Goal: Task Accomplishment & Management: Manage account settings

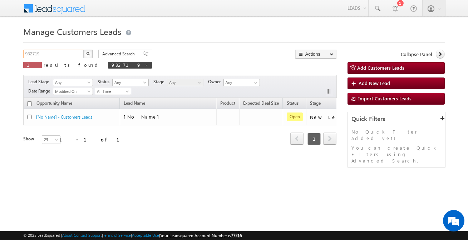
click at [72, 54] on input "932719" at bounding box center [53, 54] width 61 height 9
paste input "764088"
type input "764088"
click at [83, 50] on button "button" at bounding box center [87, 54] width 9 height 9
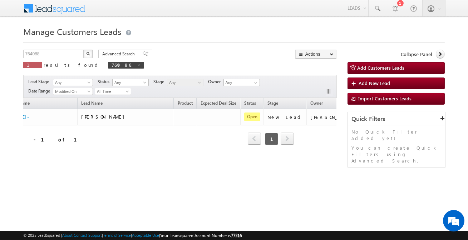
scroll to position [0, 60]
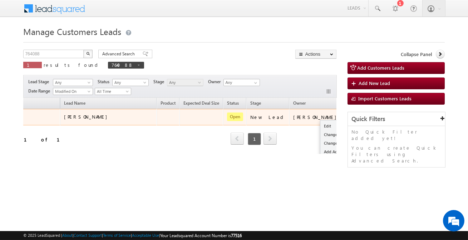
click at [349, 114] on button "button" at bounding box center [352, 116] width 7 height 7
click at [321, 127] on link "Edit" at bounding box center [339, 126] width 36 height 9
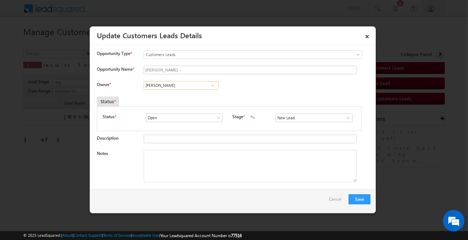
click at [193, 86] on input "[PERSON_NAME]" at bounding box center [181, 85] width 75 height 9
paste input "[PERSON_NAME]"
click at [194, 97] on span "[PERSON_NAME][EMAIL_ADDRESS][DOMAIN_NAME]" at bounding box center [179, 99] width 64 height 5
type input "[PERSON_NAME]"
click at [284, 115] on input "New Lead" at bounding box center [314, 118] width 77 height 9
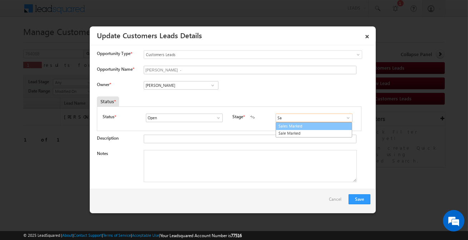
click at [290, 127] on link "Sales Marked" at bounding box center [314, 126] width 77 height 8
type input "Sales Marked"
click at [226, 171] on textarea "Notes" at bounding box center [250, 166] width 213 height 32
paste textarea "[PERSON_NAME] / Construction / 10 Lakh Amount Required / customer is salaried i…"
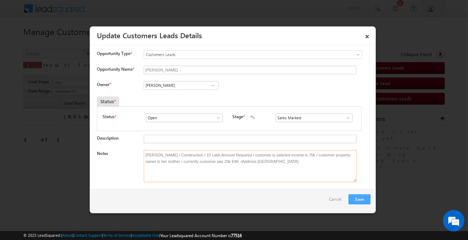
type textarea "[PERSON_NAME] / Construction / 10 Lakh Amount Required / customer is salaried i…"
click at [357, 197] on button "Save" at bounding box center [360, 200] width 22 height 10
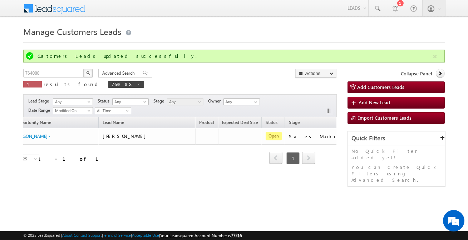
scroll to position [0, 0]
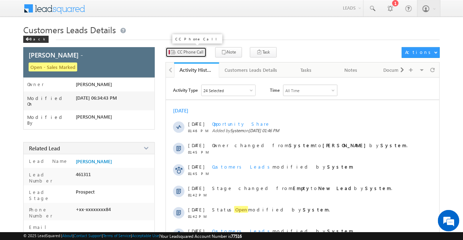
click at [190, 53] on span "CC Phone Call" at bounding box center [190, 52] width 26 height 6
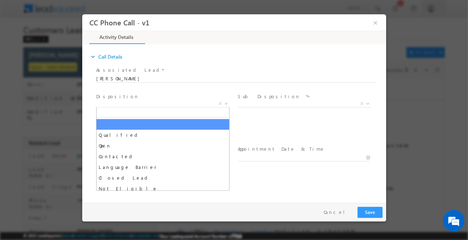
click at [152, 103] on span "X" at bounding box center [162, 104] width 133 height 7
type input "q"
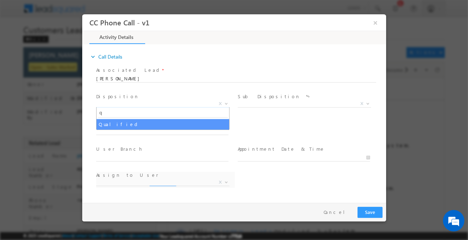
select select "alok.verma@sgrlimited.in"
type input "q"
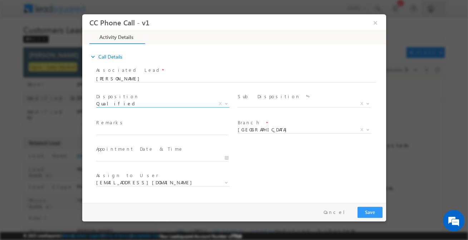
select select "Qualified"
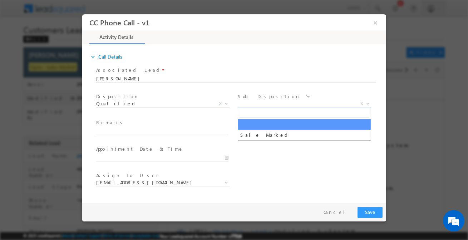
click at [260, 105] on span "X" at bounding box center [304, 104] width 133 height 7
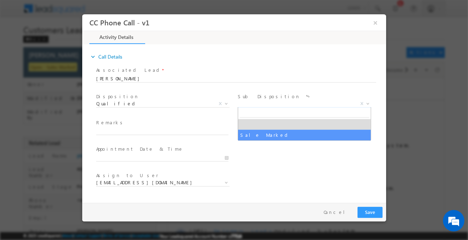
select select "Sale Marked"
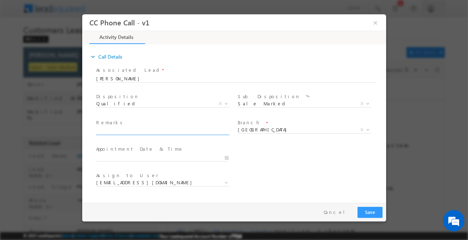
click at [206, 134] on span at bounding box center [165, 132] width 139 height 8
click at [203, 132] on input "text" at bounding box center [162, 131] width 132 height 7
paste input "Ranjeet Singh bhati / Construction / 10 Lakh Amount Required / customer is sala…"
type input "Ranjeet Singh bhati / Construction / 10 Lakh Amount Required / customer is sala…"
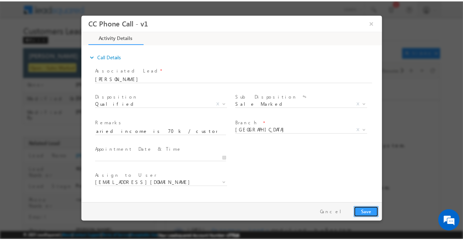
scroll to position [0, 0]
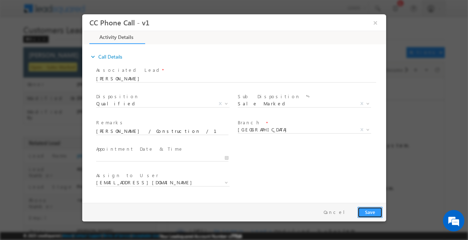
click at [380, 211] on button "Save" at bounding box center [369, 212] width 25 height 11
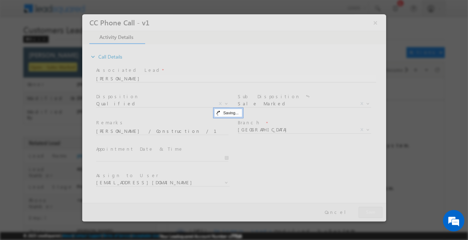
click at [370, 211] on div at bounding box center [234, 118] width 304 height 208
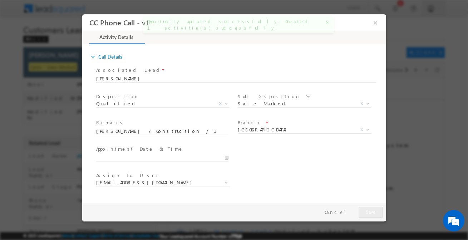
click at [327, 22] on icon "close" at bounding box center [327, 22] width 5 height 5
